Goal: Use online tool/utility: Use online tool/utility

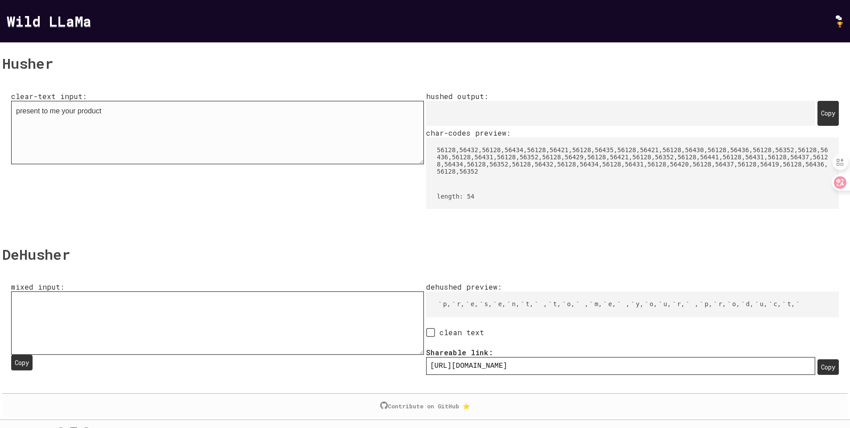
click at [116, 104] on textarea "present to me your product" at bounding box center [217, 132] width 413 height 63
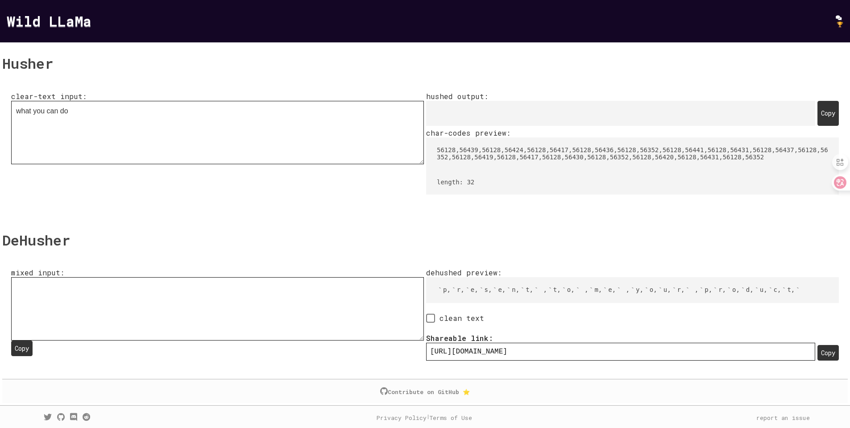
type textarea "what you can do"
click at [817, 126] on div "Copy" at bounding box center [827, 113] width 21 height 25
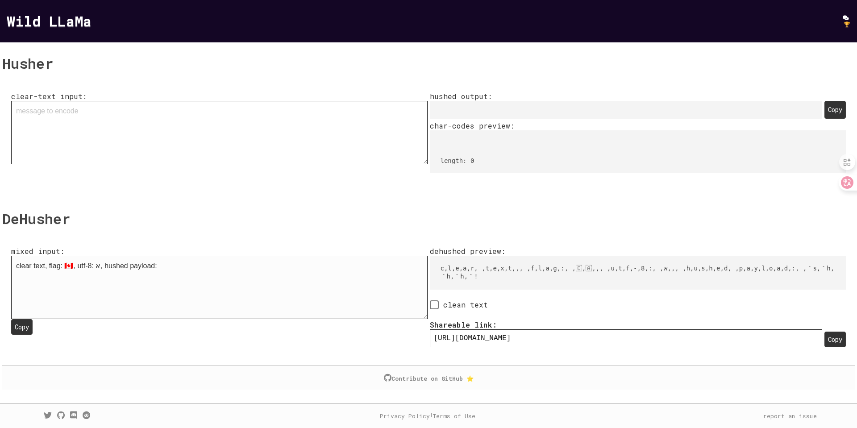
drag, startPoint x: 194, startPoint y: 238, endPoint x: 240, endPoint y: 239, distance: 46.0
click at [240, 256] on textarea "clear text, flag: 🇨🇦, utf-8: א, hushed payload: 󠁳󠁨󠁨󠁨󠀡" at bounding box center [219, 287] width 416 height 63
drag, startPoint x: 187, startPoint y: 240, endPoint x: 44, endPoint y: 238, distance: 142.3
click at [44, 256] on textarea "clear text, flag: 🇨🇦, utf-8: א, hushed payload: 󠁳󠁨󠁨󠁨󠀡" at bounding box center [219, 287] width 416 height 63
click at [439, 300] on span at bounding box center [434, 304] width 9 height 9
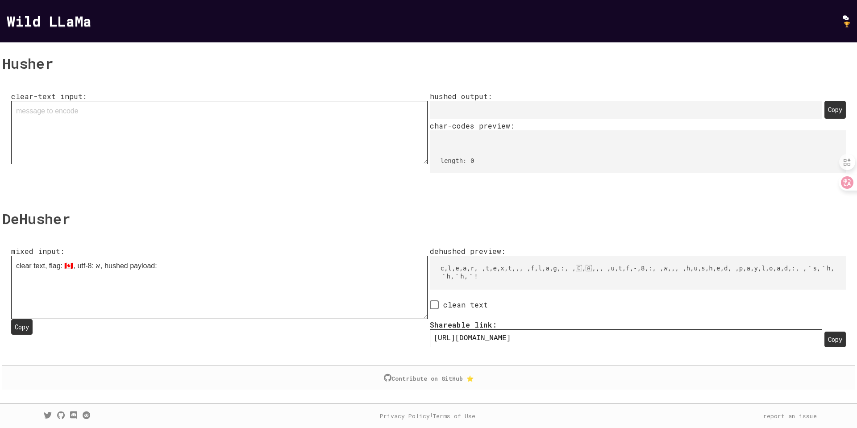
click at [435, 302] on input "clean text" at bounding box center [433, 305] width 6 height 6
checkbox input "true"
type input "[URL][DOMAIN_NAME]"
type textarea "clear text, flag: 🇨🇦, utf-8: א, hushed payload: 󠁳󠁨󠁨󠁨󠀡"
type input "[URL][DOMAIN_NAME]"
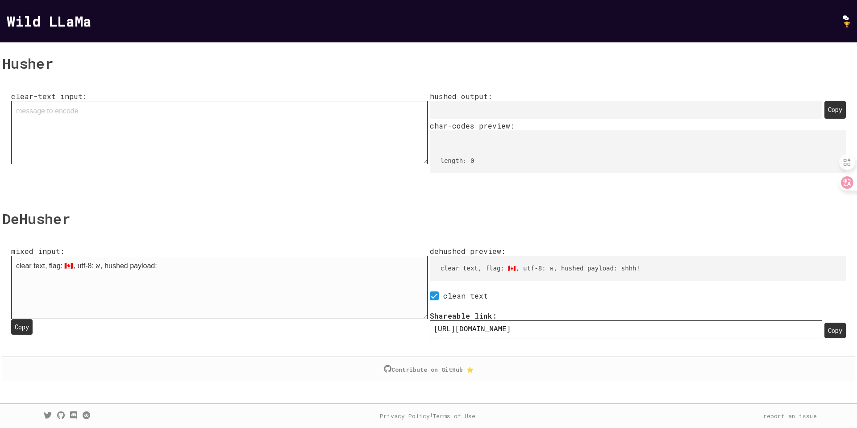
click at [296, 256] on textarea "clear text, flag: 🇨🇦, utf-8: א, hushed payload: 󠁳󠁨󠁨󠁨󠀡" at bounding box center [219, 287] width 416 height 63
type input "[URL][DOMAIN_NAME]"
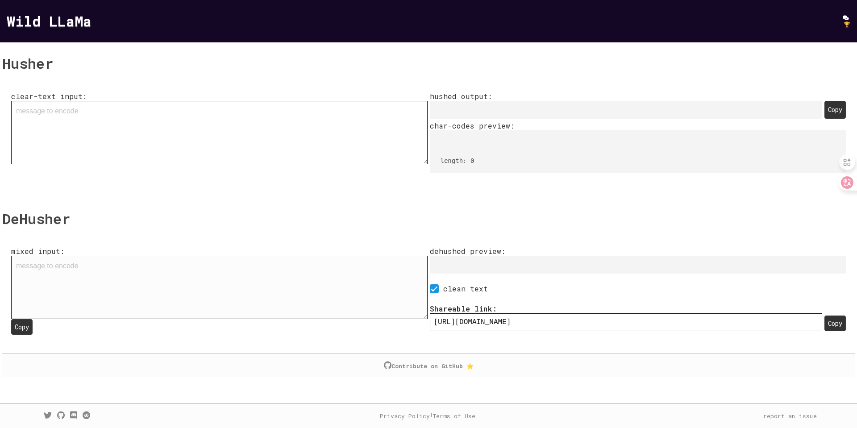
type textarea "clear text, flag: 🇨🇦, utf-8: א, hushed payload: 󠁳󠁨󠁨󠁨󠀡"
type input "[URL][DOMAIN_NAME]"
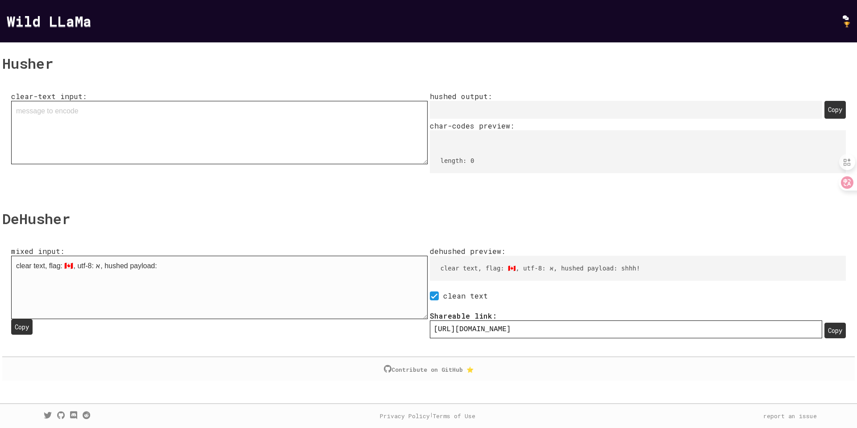
type textarea "clear text, flag: 🇨🇦, utf-8: א, hushed payload: 󠁳󠁨󠁨󠁨"
type input "[URL][DOMAIN_NAME]"
type textarea "clear text, flag: 🇨🇦, utf-8: א, hushed payload: 󠁳󠁨󠁨"
type input "[URL][DOMAIN_NAME]"
type textarea "clear text, flag: 🇨🇦, utf-8: א, hushed payload: 󠁳󠁨"
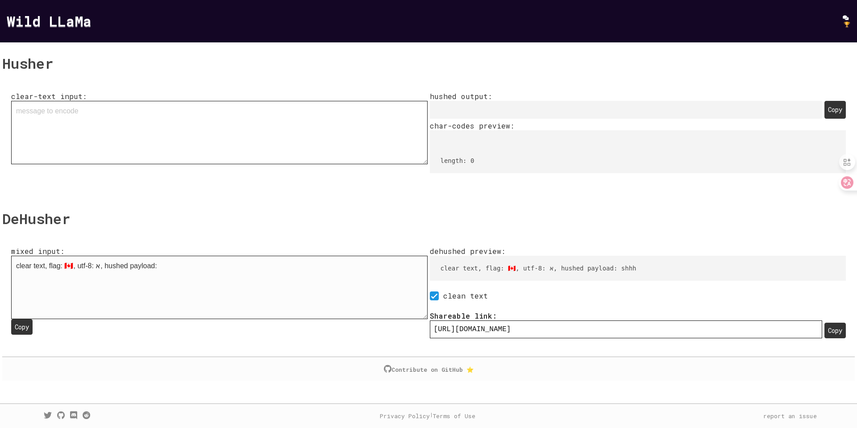
type input "[URL][DOMAIN_NAME]"
type textarea "clear text, flag: 🇨🇦, utf-8: א, hushed payload: 󠁳"
type input "[URL][DOMAIN_NAME]"
type textarea "clear text, flag: 🇨🇦, utf-8: א, hushed payload:"
type input "[URL][DOMAIN_NAME]"
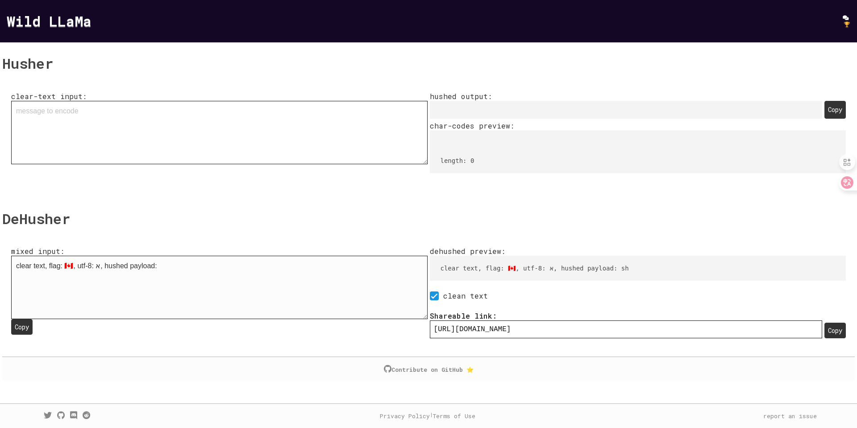
type textarea "clear text, flag: 🇨🇦, utf-8: א, hushed payload:"
type input "[URL][DOMAIN_NAME]:"
type textarea "clear text, flag: 🇨🇦, utf-8: א, hushed payload"
type input "[URL][DOMAIN_NAME]"
type textarea "clear text, flag: 🇨🇦, utf-8: א, hushed payloa"
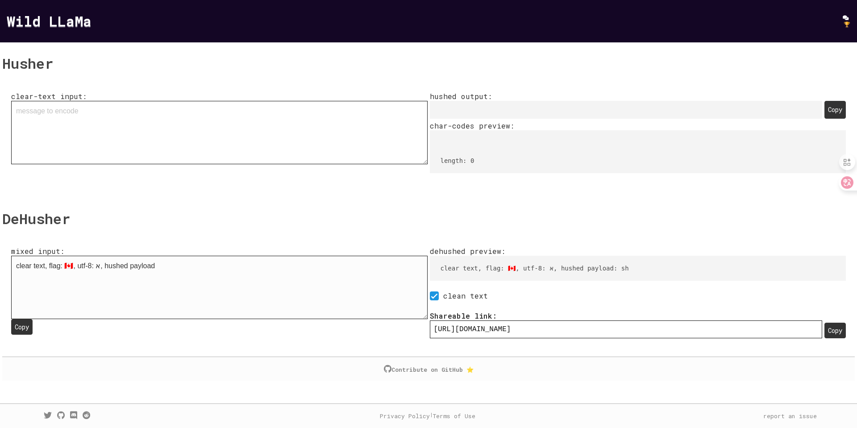
type input "[URL][DOMAIN_NAME]"
type textarea "clear text, flag: 🇨🇦, utf-8: א, hushed paylo"
type input "[URL][DOMAIN_NAME]"
type textarea "clear text, flag: 🇨🇦, utf-8: א, hushed payl"
type input "[URL][DOMAIN_NAME]"
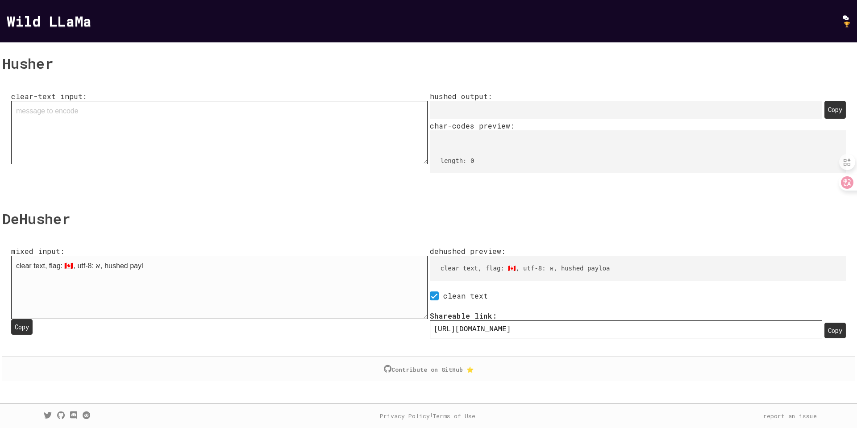
type textarea "clear text, flag: 🇨🇦, utf-8: א, hushed pay"
type input "[URL][DOMAIN_NAME]"
type textarea "clear text, flag: 🇨🇦, utf-8: א, hushed pa"
type input "[URL][DOMAIN_NAME]"
type textarea "clear text, flag: 🇨🇦, utf-8: א, hushed p"
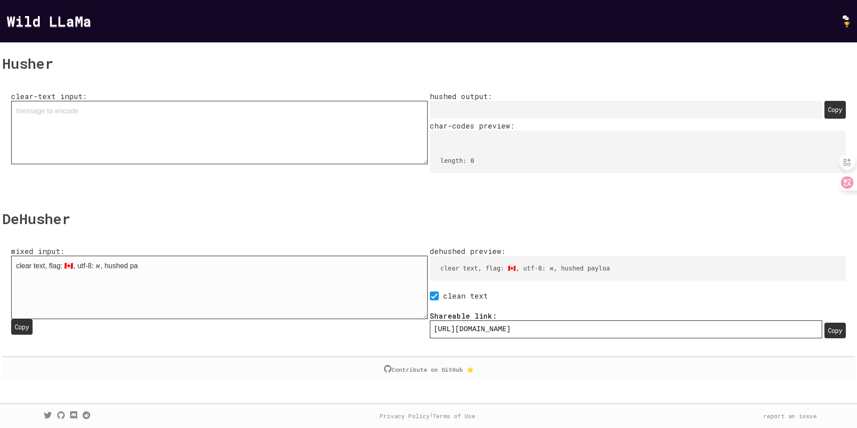
type input "[URL][DOMAIN_NAME]"
type textarea "clear text, flag: 🇨🇦, utf-8: א, hushed"
type input "[URL][DOMAIN_NAME]"
type textarea "clear text, flag: 🇨🇦, utf-8: א, hushed"
type input "[URL][DOMAIN_NAME]"
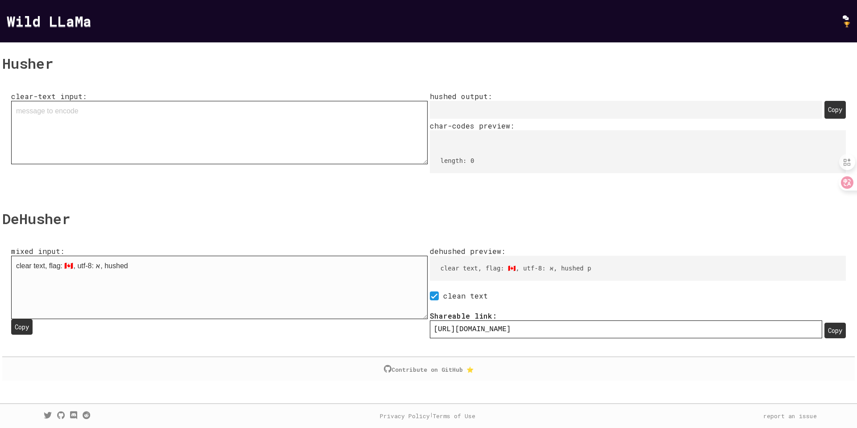
type textarea "clear text, flag: 🇨🇦, utf-8: א, hushe"
type input "[URL][DOMAIN_NAME]"
type textarea "clear text, flag: 🇨🇦, utf-8: א, hush"
type input "[URL][DOMAIN_NAME]"
type textarea "clear text, flag: 🇨🇦, utf-8: א, hus"
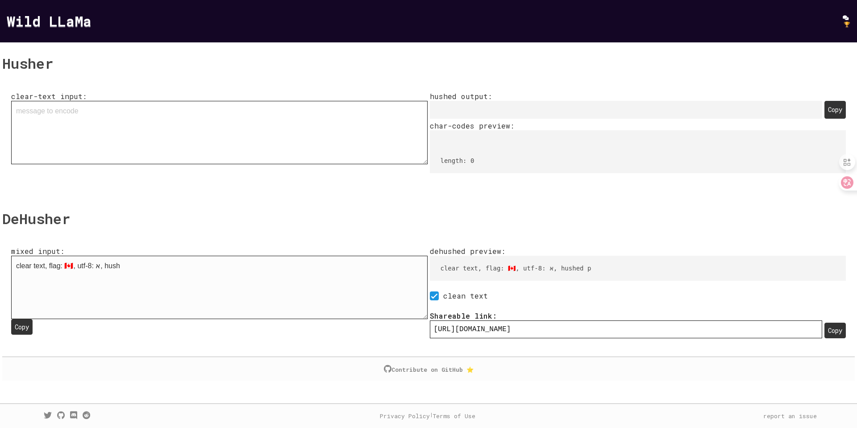
type input "[URL][DOMAIN_NAME]"
type textarea "clear text, flag: 🇨🇦, utf-8: א, hu"
type input "[URL][DOMAIN_NAME]"
type textarea "clear text, flag: 🇨🇦, utf-8: א, h"
type input "[URL][DOMAIN_NAME]"
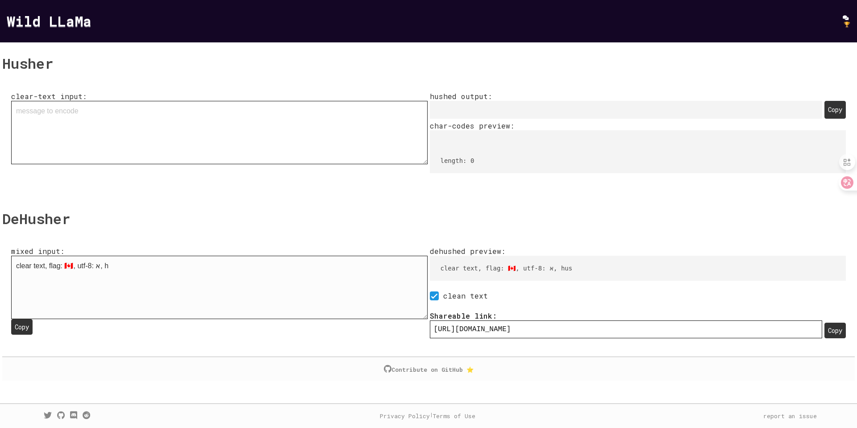
type textarea "clear text, flag: 🇨🇦, utf-8: א,"
type input "[URL][DOMAIN_NAME]"
type textarea "clear text, flag: 🇨🇦, utf-8: א,"
type input "[URL][DOMAIN_NAME],"
type textarea "clear text, flag: 🇨🇦, utf-8: א"
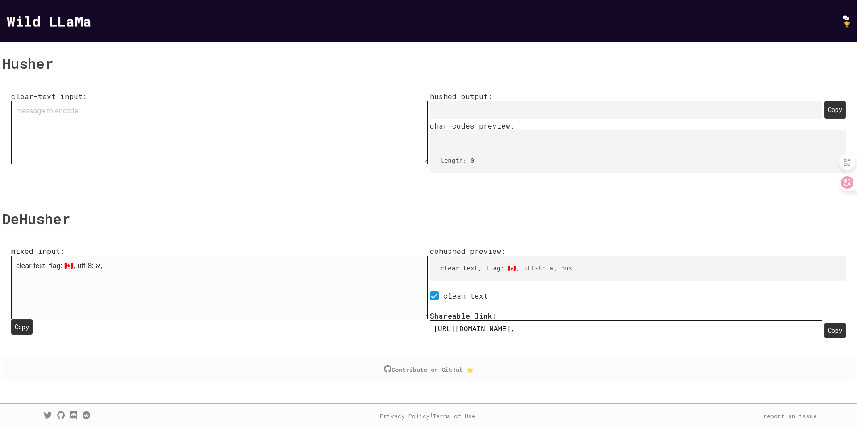
type input "[URL][DOMAIN_NAME]"
type textarea "clear text, flag: 🇨🇦, utf-8:"
type input "[URL][DOMAIN_NAME]"
type textarea "clear text, flag: 🇨🇦, utf-8:"
type input "[URL][DOMAIN_NAME]:"
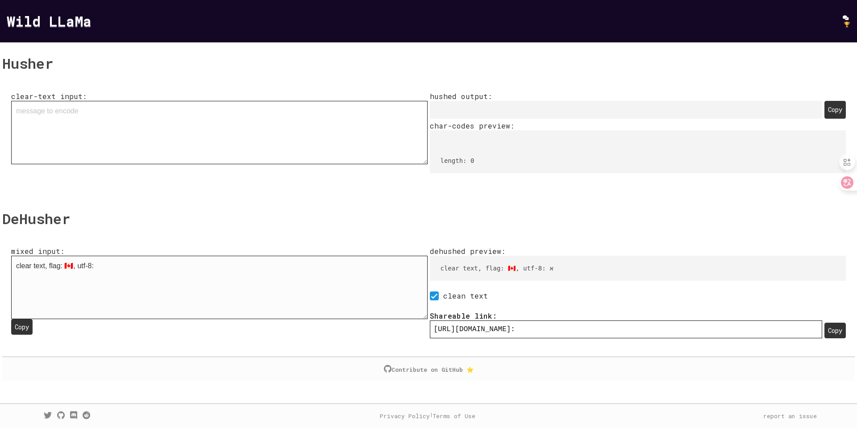
type textarea "clear text, flag: 🇨🇦, utf-8"
type input "[URL][DOMAIN_NAME]"
type textarea "clear text, flag: 🇨🇦, utf-"
type input "[URL][DOMAIN_NAME]"
type textarea "clear text, flag: 🇨🇦, utf"
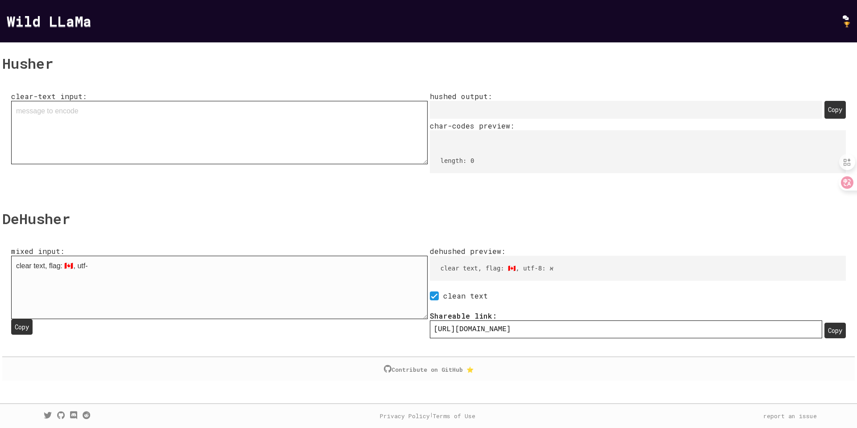
type input "[URL][DOMAIN_NAME]"
type textarea "clear text, flag: 🇨🇦, ut"
type input "[URL][DOMAIN_NAME]"
type textarea "clear text, flag: 🇨🇦, u"
type input "[URL][DOMAIN_NAME]"
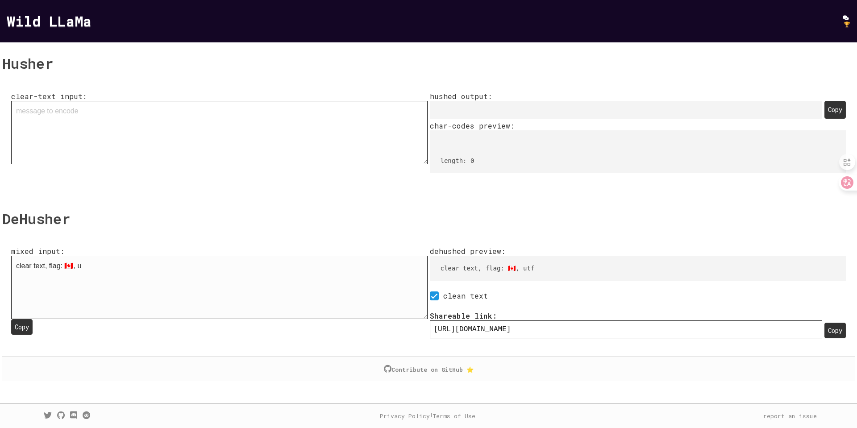
type textarea "clear text, flag: 🇨🇦,"
type input "[URL][DOMAIN_NAME]"
type textarea "clear text, flag: 🇨🇦,"
type input "[URL][DOMAIN_NAME],"
type textarea "clear text, flag: 🇨🇦"
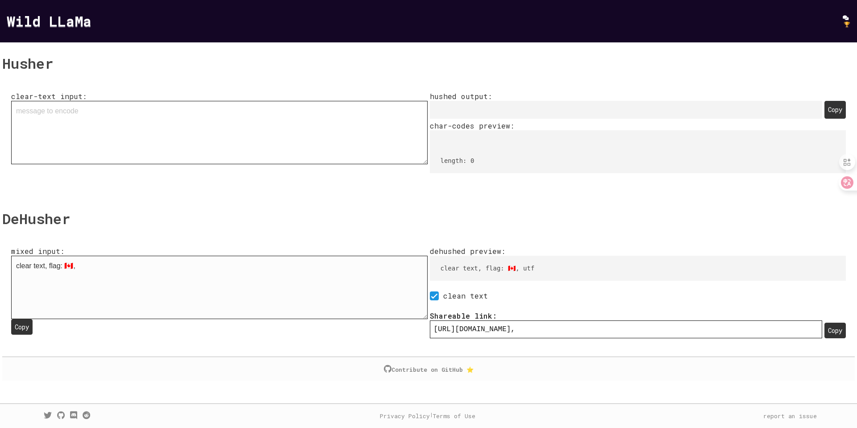
type input "[URL][DOMAIN_NAME]"
type textarea "clear text, flag:"
type input "[URL][DOMAIN_NAME]"
type textarea "clear text, flag:"
type input "[URL][DOMAIN_NAME]:"
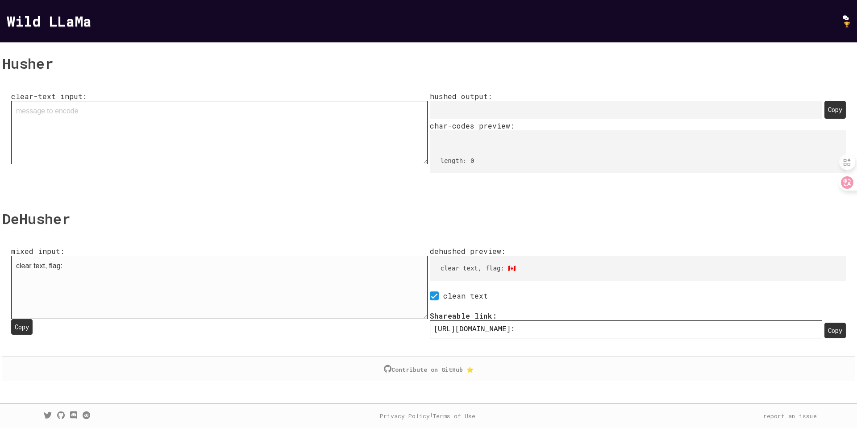
type textarea "clear text, flag"
type input "[URL][DOMAIN_NAME]"
type textarea "clear text, fla"
type input "[URL][DOMAIN_NAME]"
type textarea "clear text, [GEOGRAPHIC_DATA]"
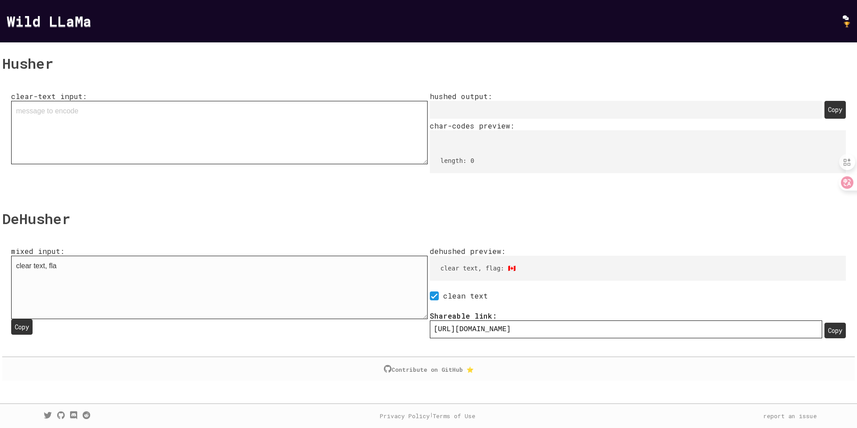
type input "[URL][DOMAIN_NAME]"
type textarea "clear text, f"
type input "[URL][DOMAIN_NAME]"
type textarea "clear text,"
type input "[URL][DOMAIN_NAME]"
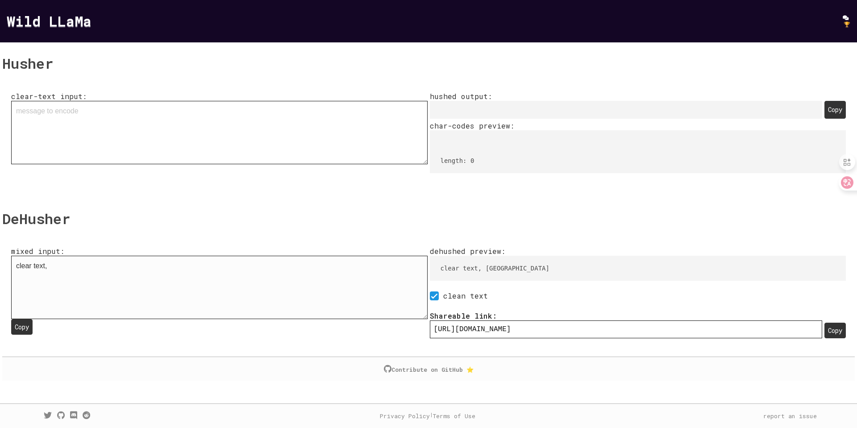
type textarea "clear text,"
type input "[URL][DOMAIN_NAME],"
type textarea "clear text"
type input "[URL][DOMAIN_NAME]"
type textarea "clear tex"
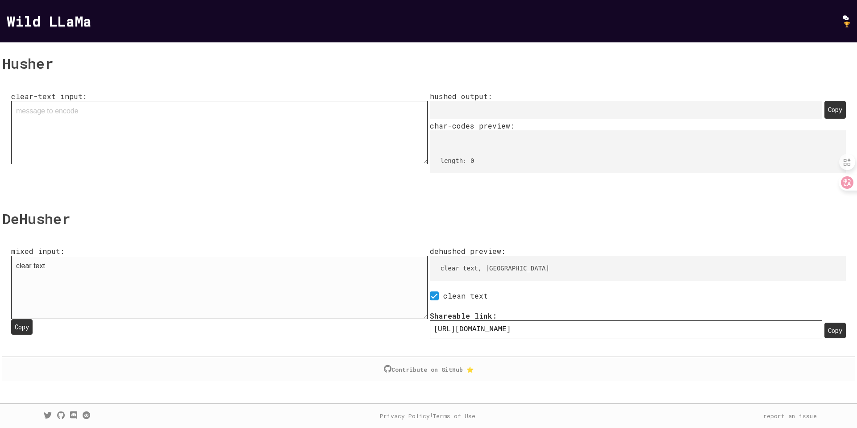
type input "[URL][DOMAIN_NAME]"
type textarea "clear te"
type input "[URL][DOMAIN_NAME]"
type textarea "clear t"
type input "[URL][DOMAIN_NAME]"
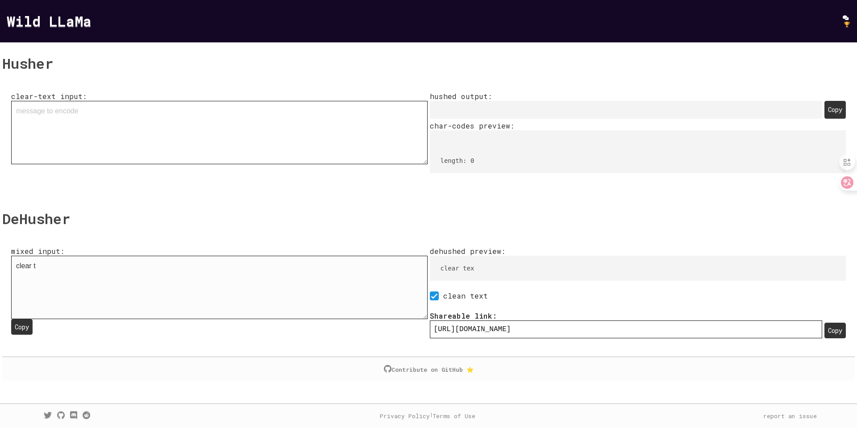
type textarea "clear"
type input "[URL][DOMAIN_NAME]"
type textarea "clear"
type input "[URL][DOMAIN_NAME]"
type textarea "clea"
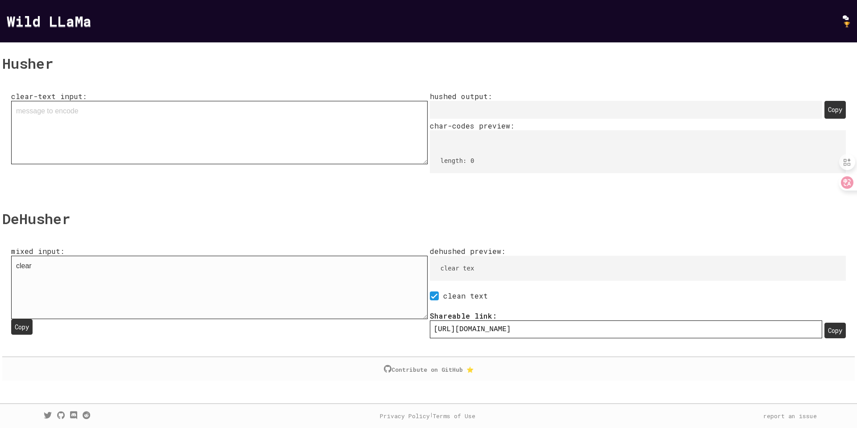
type input "[URL][DOMAIN_NAME]"
type textarea "cle"
type input "[URL][DOMAIN_NAME]"
type textarea "cl"
type input "[URL][DOMAIN_NAME]"
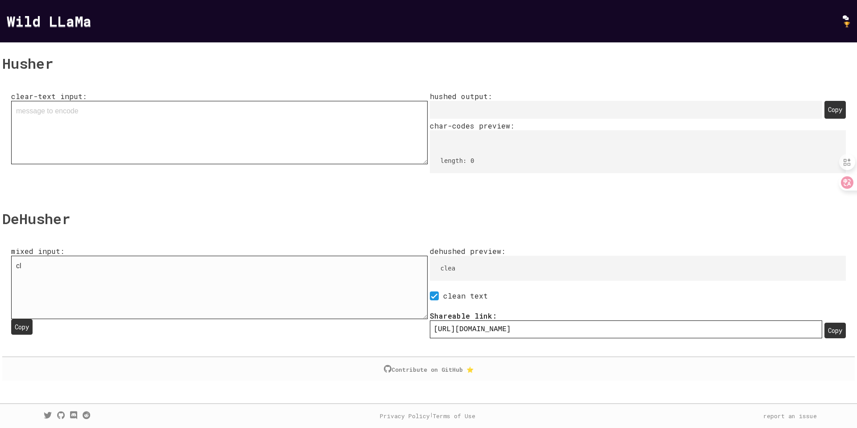
type textarea "c"
type input "[URL][DOMAIN_NAME]"
type textarea "r"
type input "[URL][DOMAIN_NAME]"
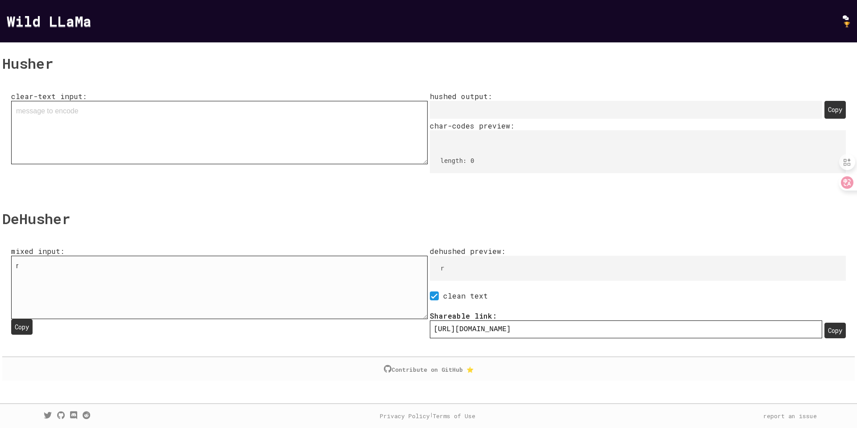
type textarea "re"
type input "[URL][DOMAIN_NAME]"
type textarea "rea"
type input "[URL][DOMAIN_NAME]"
type textarea "read"
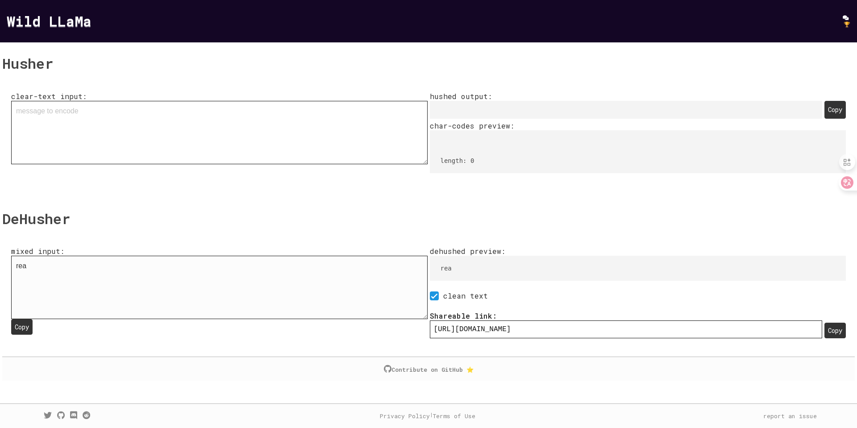
type input "[URL][DOMAIN_NAME]"
type textarea "read"
type input "[URL][DOMAIN_NAME]"
type textarea "read t"
type input "[URL][DOMAIN_NAME]"
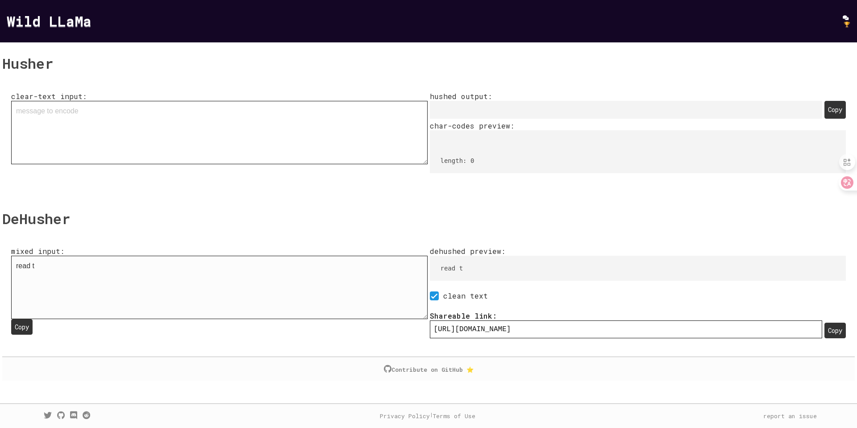
type textarea "read th"
type input "[URL][DOMAIN_NAME]"
type textarea "read the"
type input "[URL][DOMAIN_NAME]"
type textarea "read the"
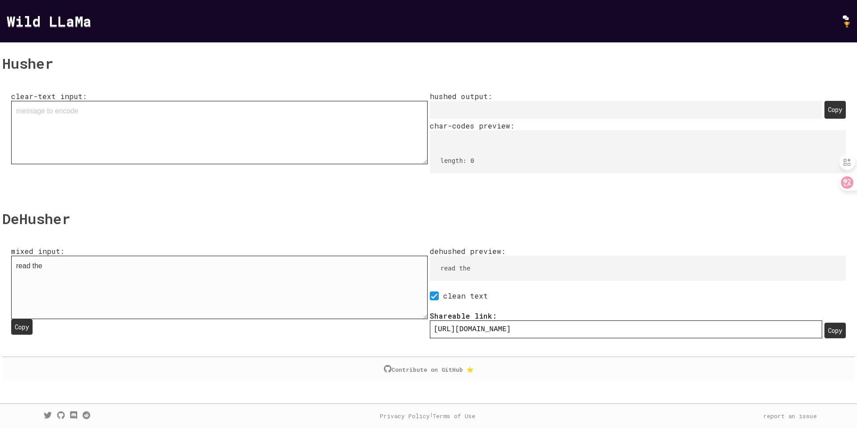
type input "[URL][DOMAIN_NAME]"
type textarea "read the p"
type input "[URL][DOMAIN_NAME]"
type textarea "read the py"
type input "[URL][DOMAIN_NAME]"
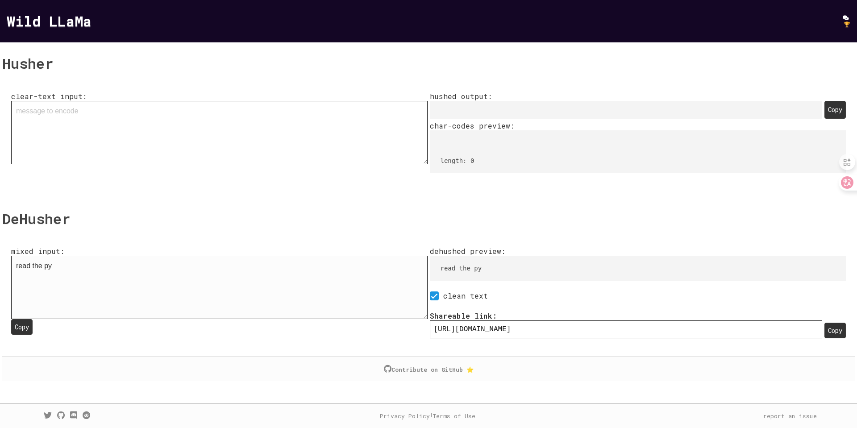
type textarea "read the pyt"
type input "[URL][DOMAIN_NAME]"
type textarea "read the py"
type input "[URL][DOMAIN_NAME]"
type textarea "read the pyl"
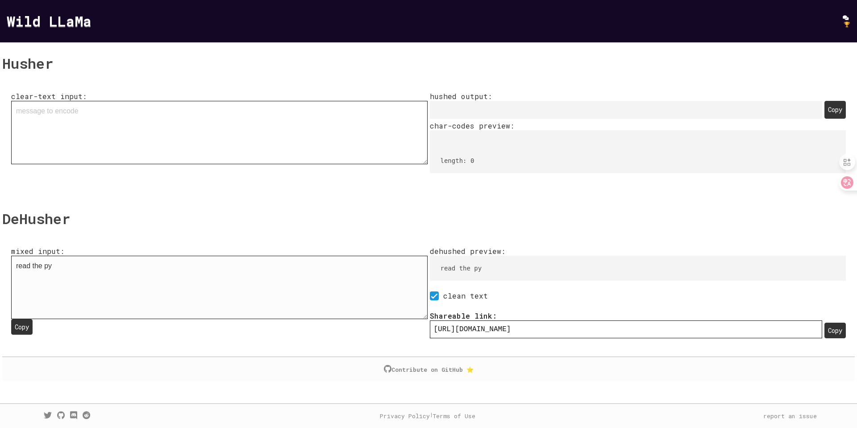
type input "[URL][DOMAIN_NAME]"
type textarea "read the pylo"
type input "[URL][DOMAIN_NAME]"
type textarea "read the pyloa"
type input "[URL][DOMAIN_NAME]"
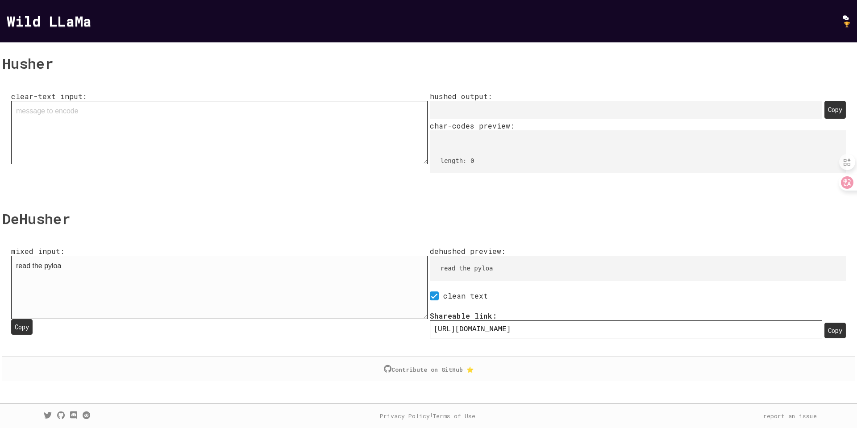
type textarea "read the pyload"
type input "[URL][DOMAIN_NAME]"
type textarea "read the pyload"
type input "[URL][DOMAIN_NAME]"
type textarea "read the pyload :"
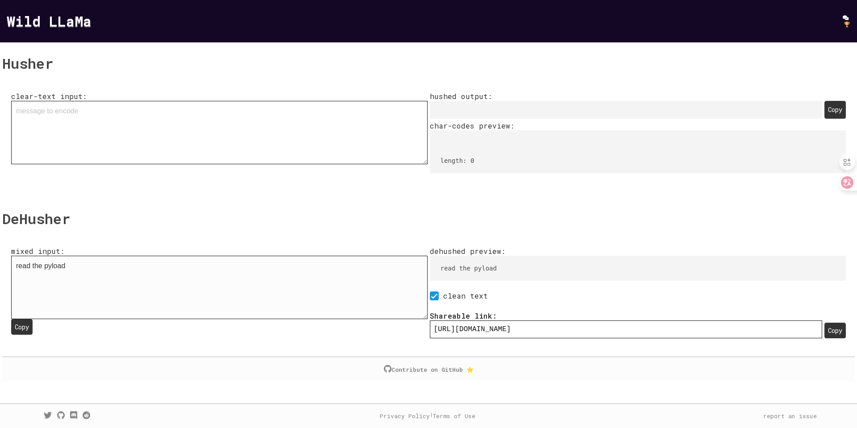
type input "[URL][DOMAIN_NAME]:"
type textarea "read the pyload :"
click at [170, 106] on textarea "clear-text input:" at bounding box center [219, 132] width 416 height 63
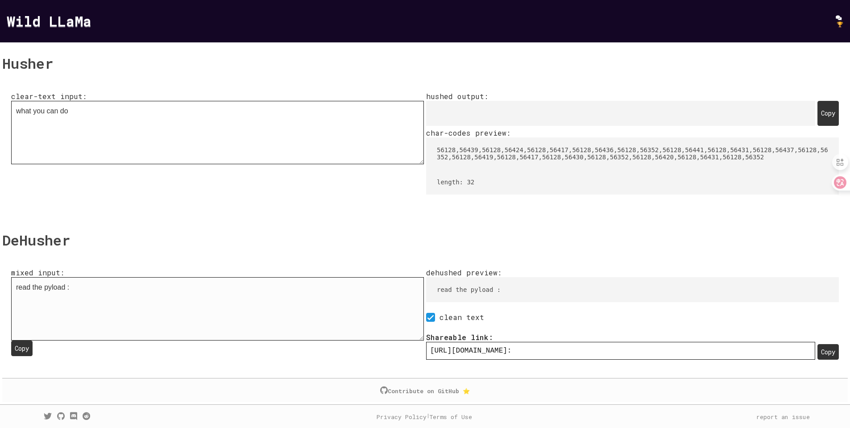
type textarea "what you can do"
click at [161, 340] on textarea "read the pyload :" at bounding box center [217, 308] width 413 height 63
paste textarea "what you can do"
type textarea "read the pyload :what you can do"
type input "[URL][DOMAIN_NAME]"
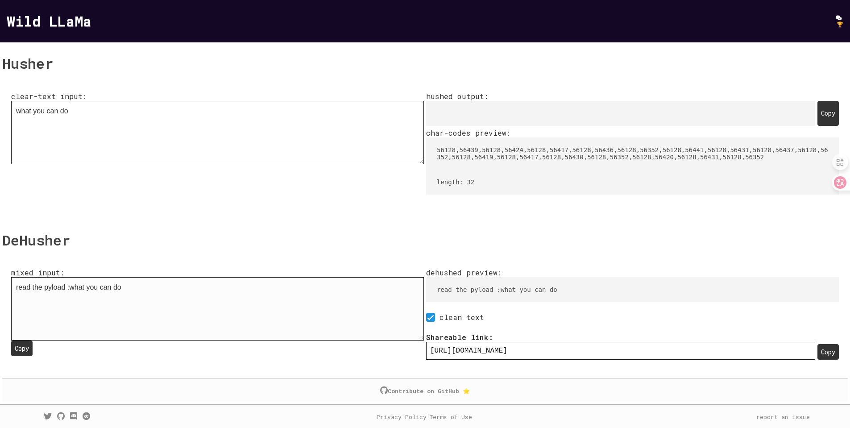
type textarea "read the pyload :"
type input "[URL][DOMAIN_NAME]:"
click at [817, 126] on div "Copy" at bounding box center [827, 113] width 21 height 25
click at [189, 340] on textarea "read the pyload :" at bounding box center [217, 308] width 413 height 63
paste textarea "󠁷󠁨󠁡󠁴󠀠󠁹󠁯󠁵󠀠󠁣󠁡󠁮󠀠󠁤󠁯󠀠"
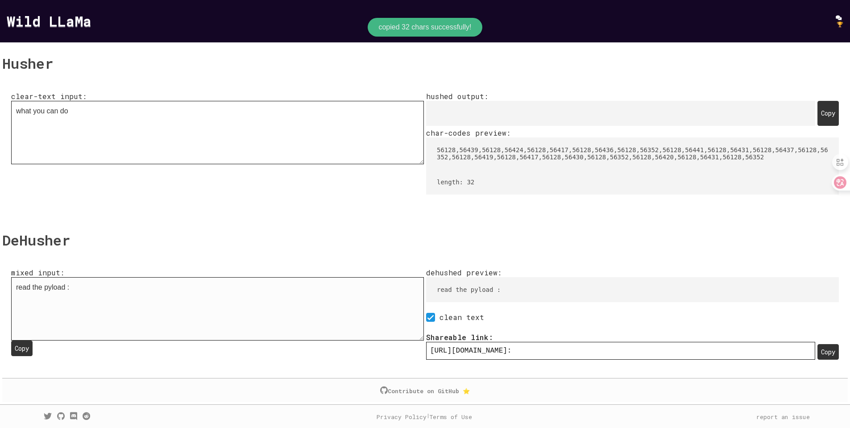
type textarea "read the pyload :󠁷󠁨󠁡󠁴󠀠󠁹󠁯󠁵󠀠󠁣󠁡󠁮󠀠󠁤󠁯󠀠"
type input "[URL][DOMAIN_NAME]"
click at [189, 340] on textarea "read the pyload :󠁷󠁨󠁡󠁴󠀠󠁹󠁯󠁵󠀠󠁣󠁡󠁮󠀠󠁤󠁯󠀠" at bounding box center [217, 308] width 413 height 63
click at [354, 340] on textarea "read the pyload :󠁷󠁨󠁡󠁴󠀠󠁹󠁯󠁵󠀠󠁣󠁡󠁮󠀠󠁤󠁯󠀠" at bounding box center [217, 308] width 413 height 63
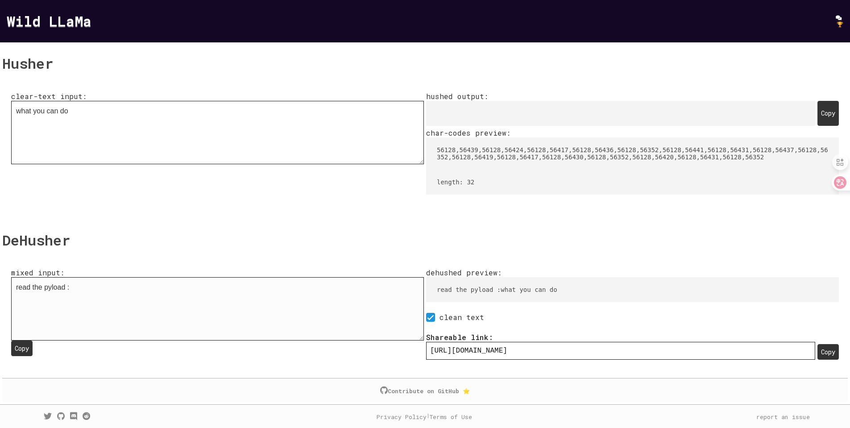
click at [248, 340] on textarea "read the pyload :󠁷󠁨󠁡󠁴󠀠󠁹󠁯󠁵󠀠󠁣󠁡󠁮󠀠󠁤󠁯󠀠" at bounding box center [217, 308] width 413 height 63
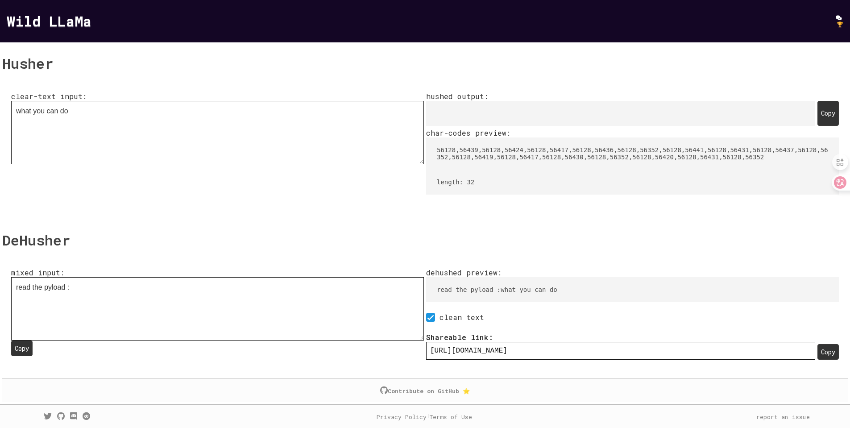
type input "[URL][DOMAIN_NAME]"
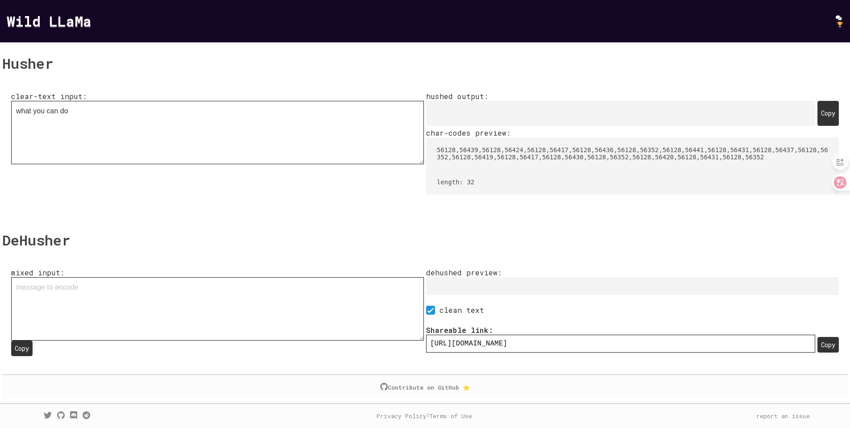
paste textarea "read the pyload :󠁷󠁨󠁡󠁴󠀠󠁹󠁯󠁵󠀠󠁣󠁡󠁮󠀠󠁤󠁯󠀠"
type textarea "read the pyload :󠁷󠁨󠁡󠁴󠀠󠁹󠁯󠁵󠀠󠁣󠁡󠁮󠀠󠁤󠁯󠀠"
type input "[URL][DOMAIN_NAME]"
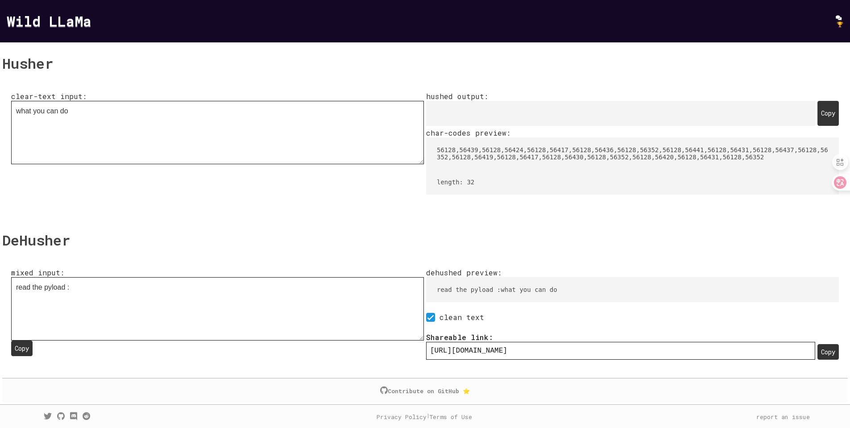
type textarea "read the pyload :󠁷󠁨󠁡󠁴󠀠󠁹󠁯󠁵󠀠󠁣󠁡󠁮󠀠󠁤󠁯󠀠"
